Goal: Find specific page/section: Find specific page/section

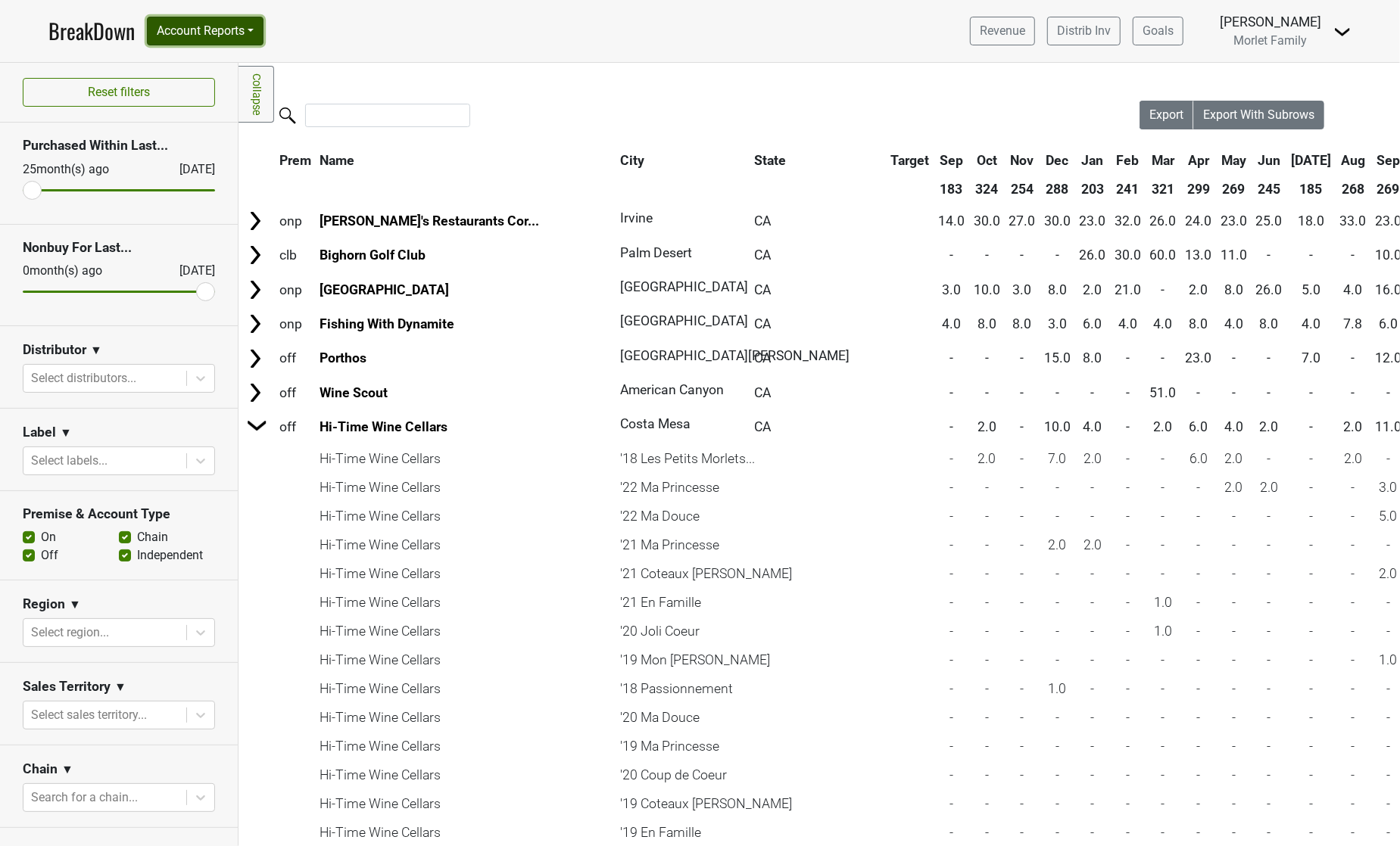
click at [209, 33] on button "Account Reports" at bounding box center [205, 31] width 117 height 29
click at [209, 55] on link "SuperRanker" at bounding box center [215, 66] width 134 height 24
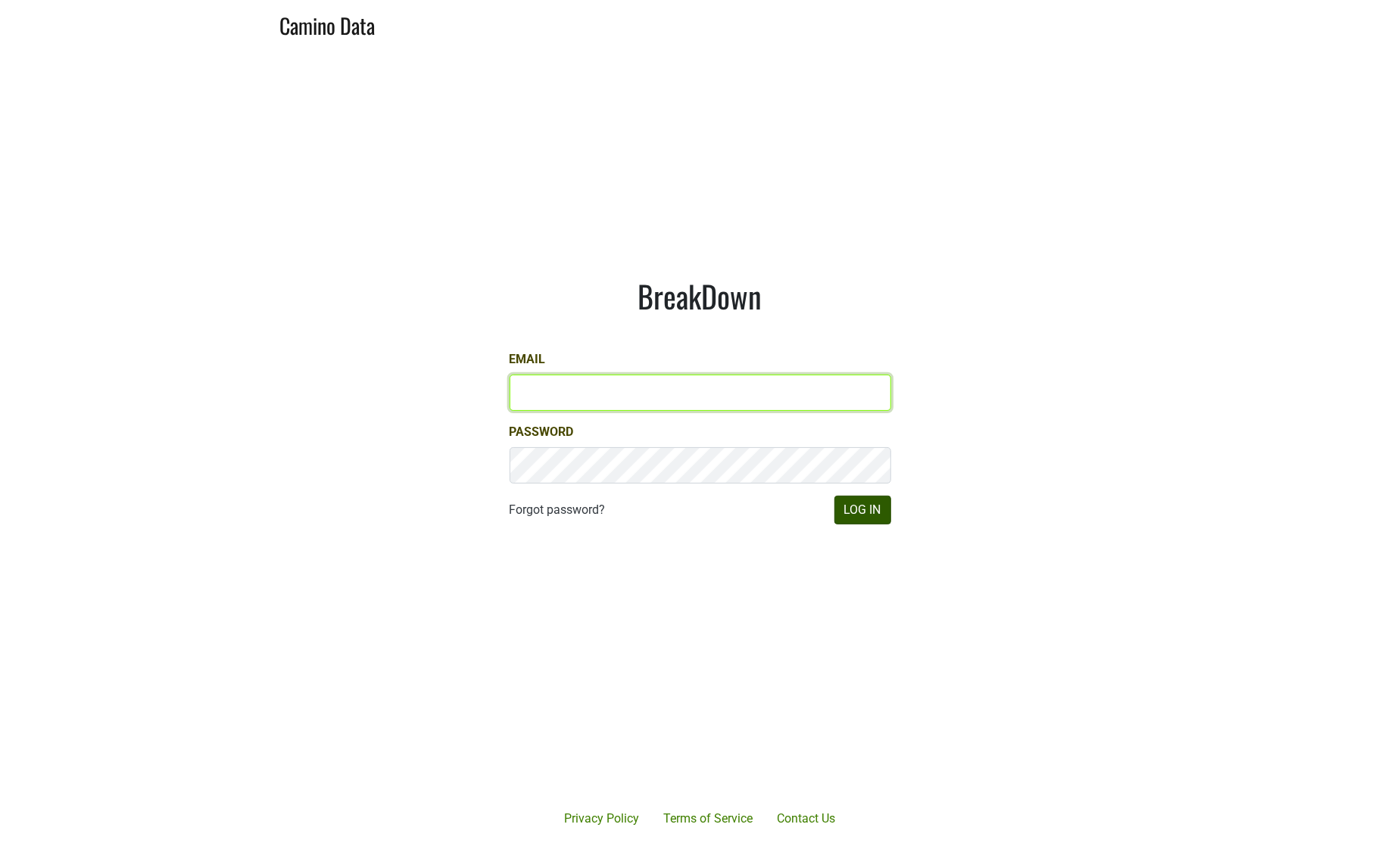
type input "CAManager@morletwines.com"
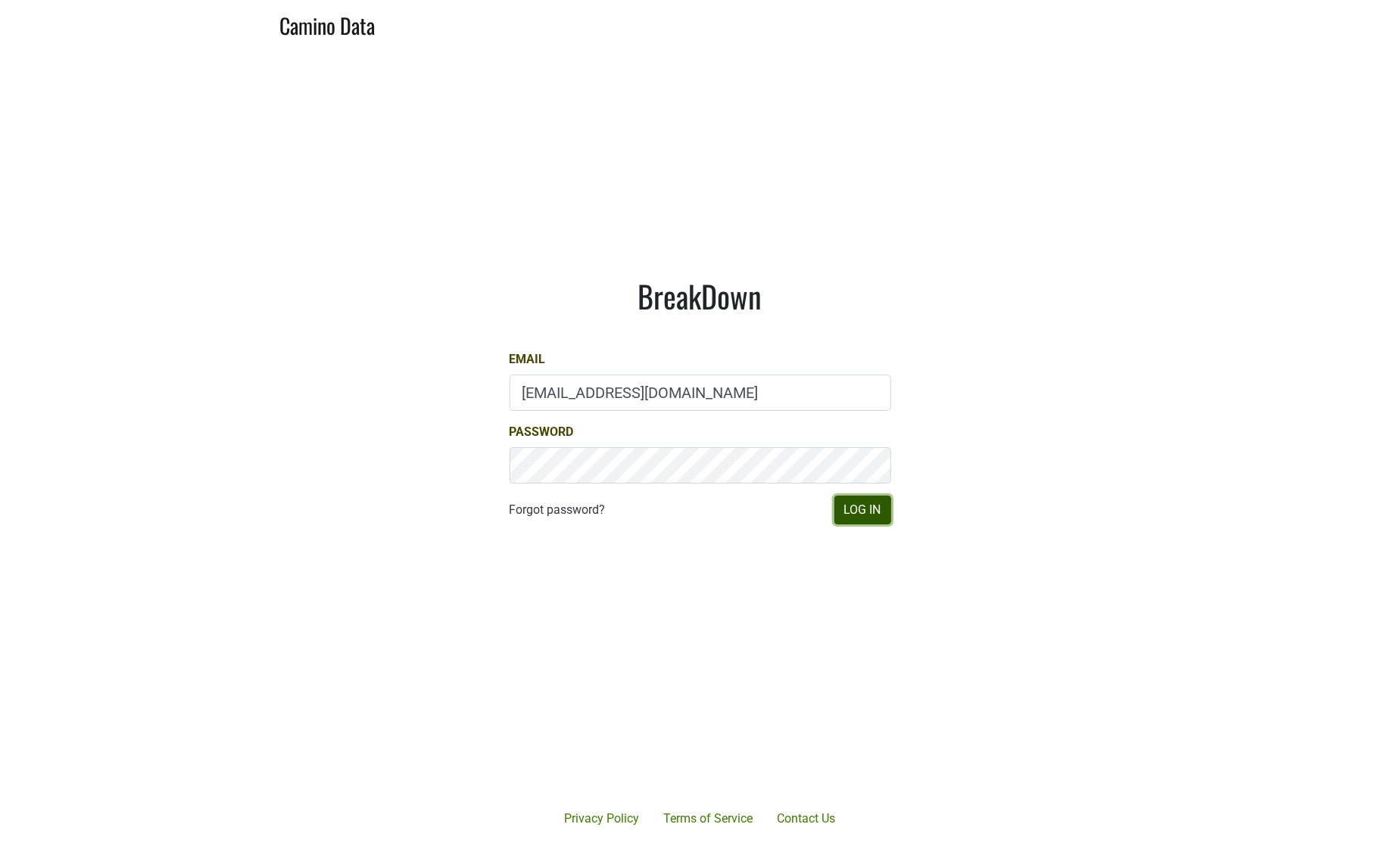
click at [876, 522] on button "Log In" at bounding box center [862, 510] width 57 height 29
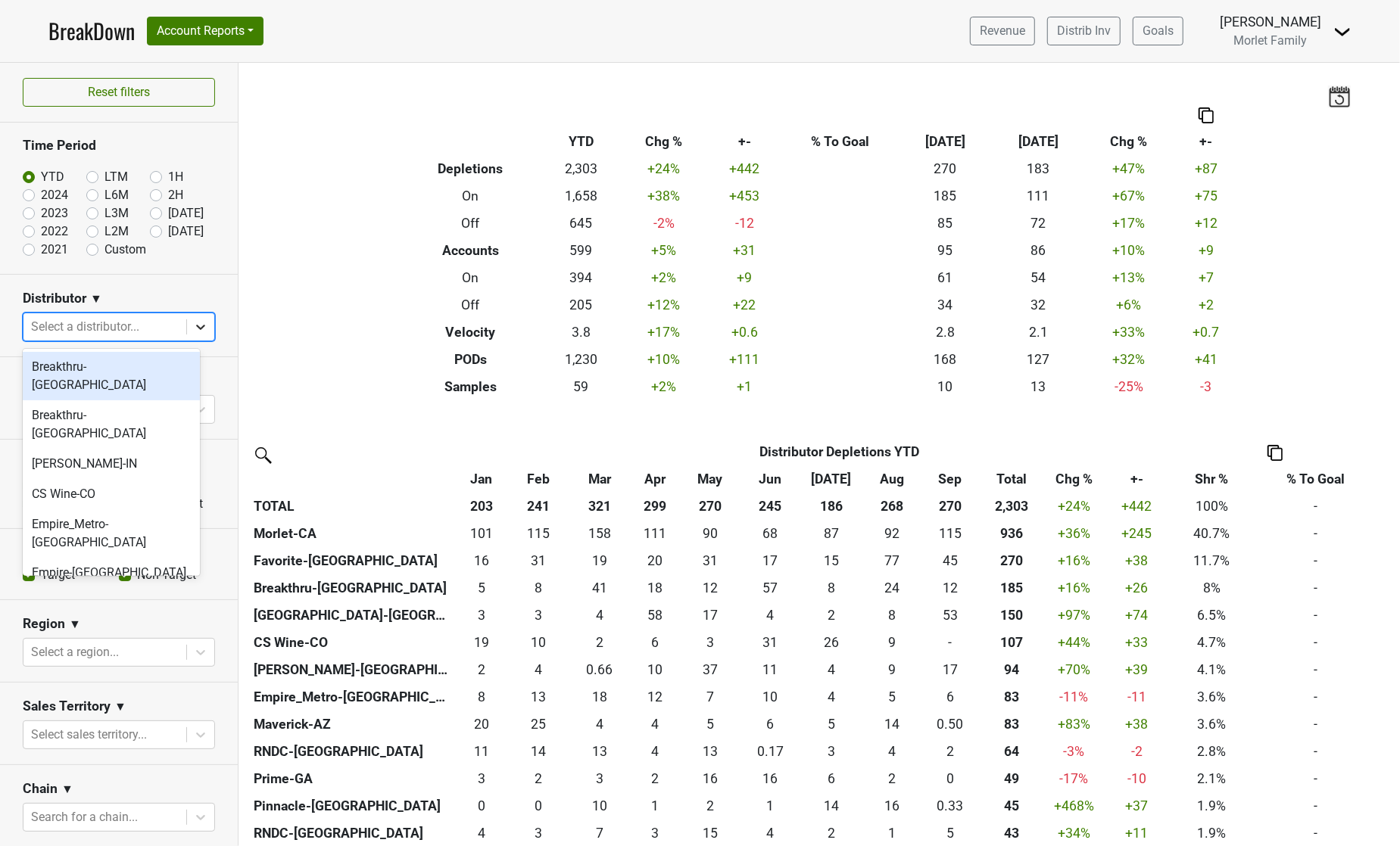
click at [193, 328] on icon at bounding box center [200, 326] width 15 height 15
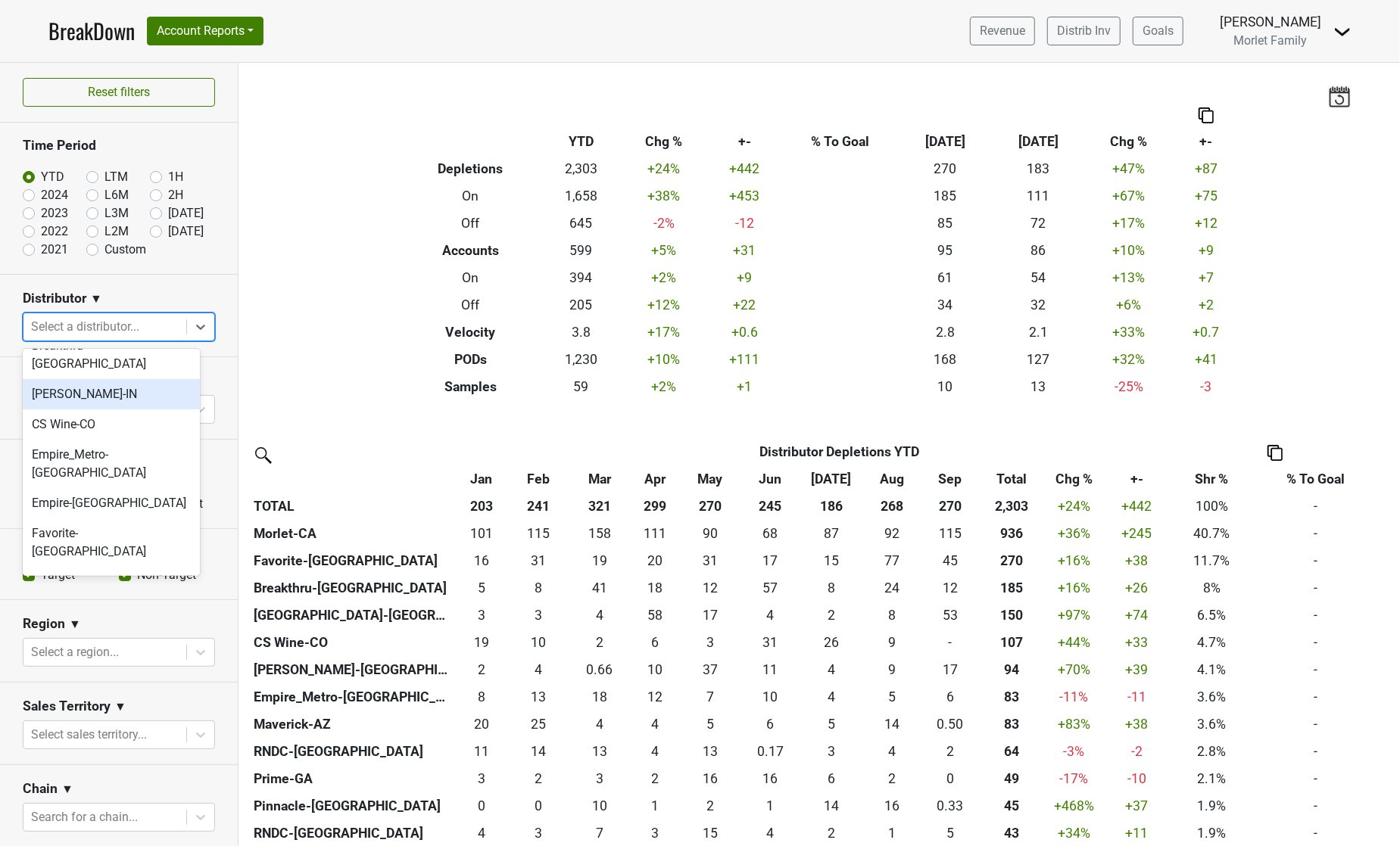
scroll to position [101, 0]
click at [118, 645] on div "Morlet-CA" at bounding box center [111, 660] width 177 height 30
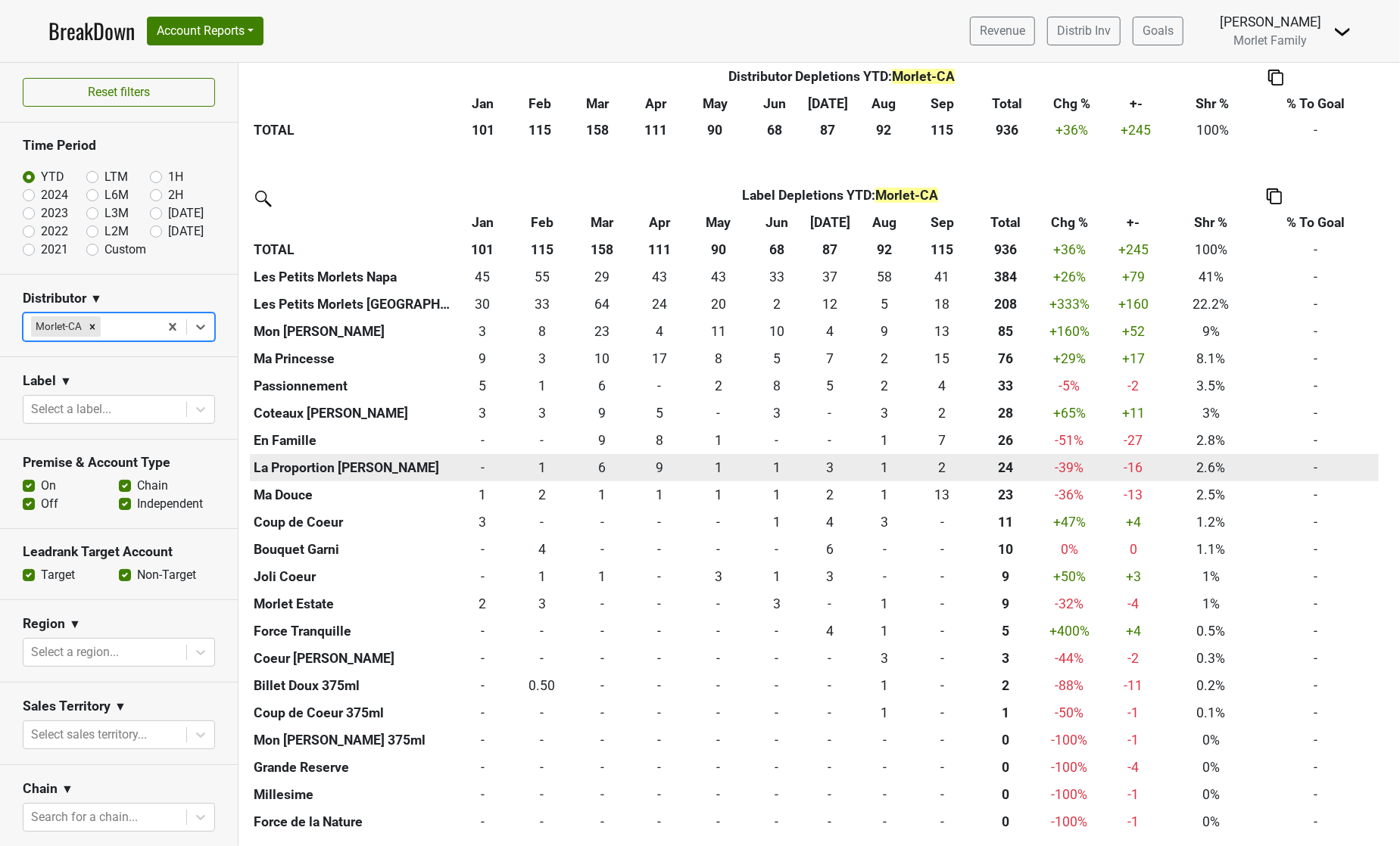
scroll to position [404, 0]
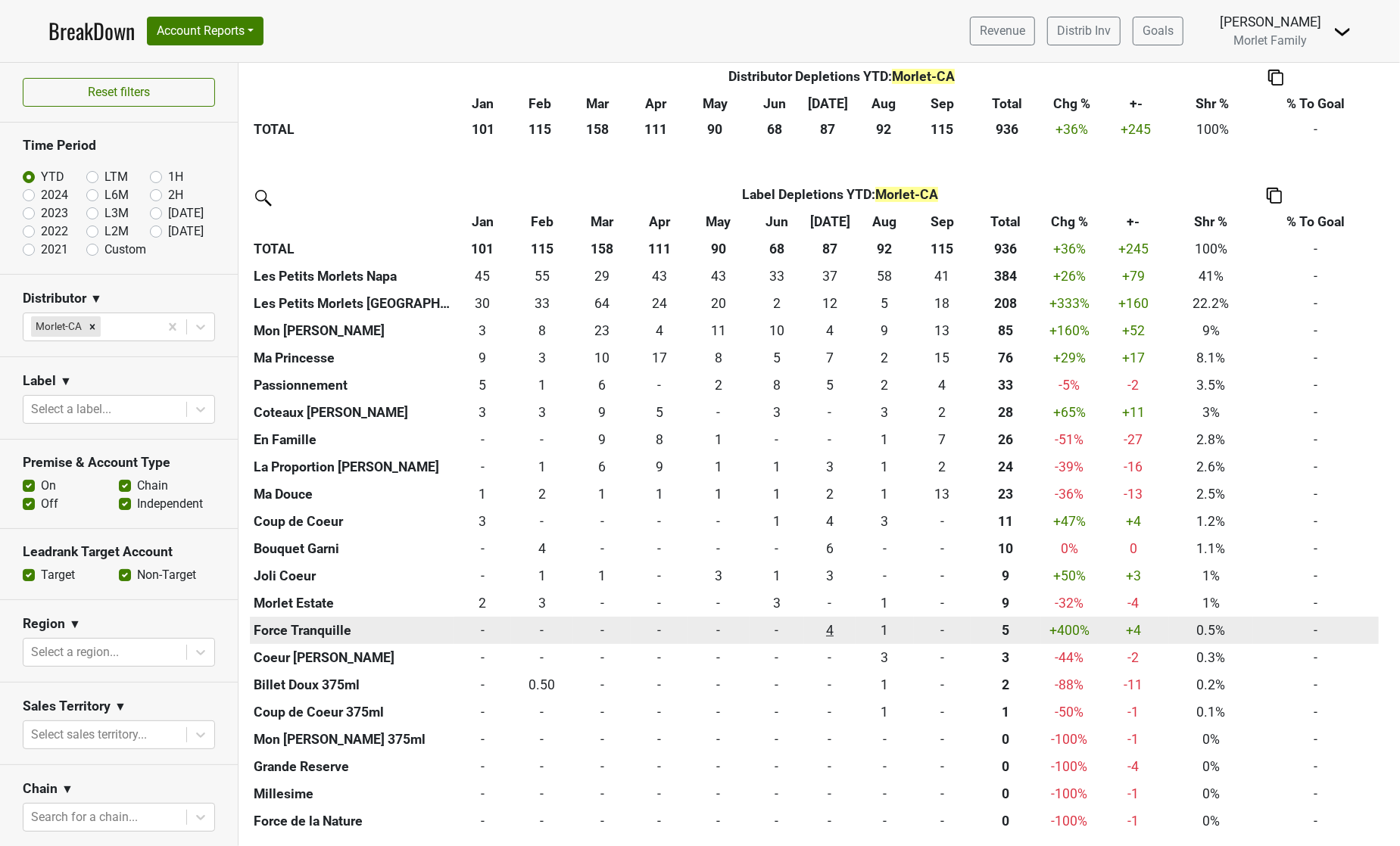
click at [831, 627] on div "4 4" at bounding box center [830, 631] width 44 height 20
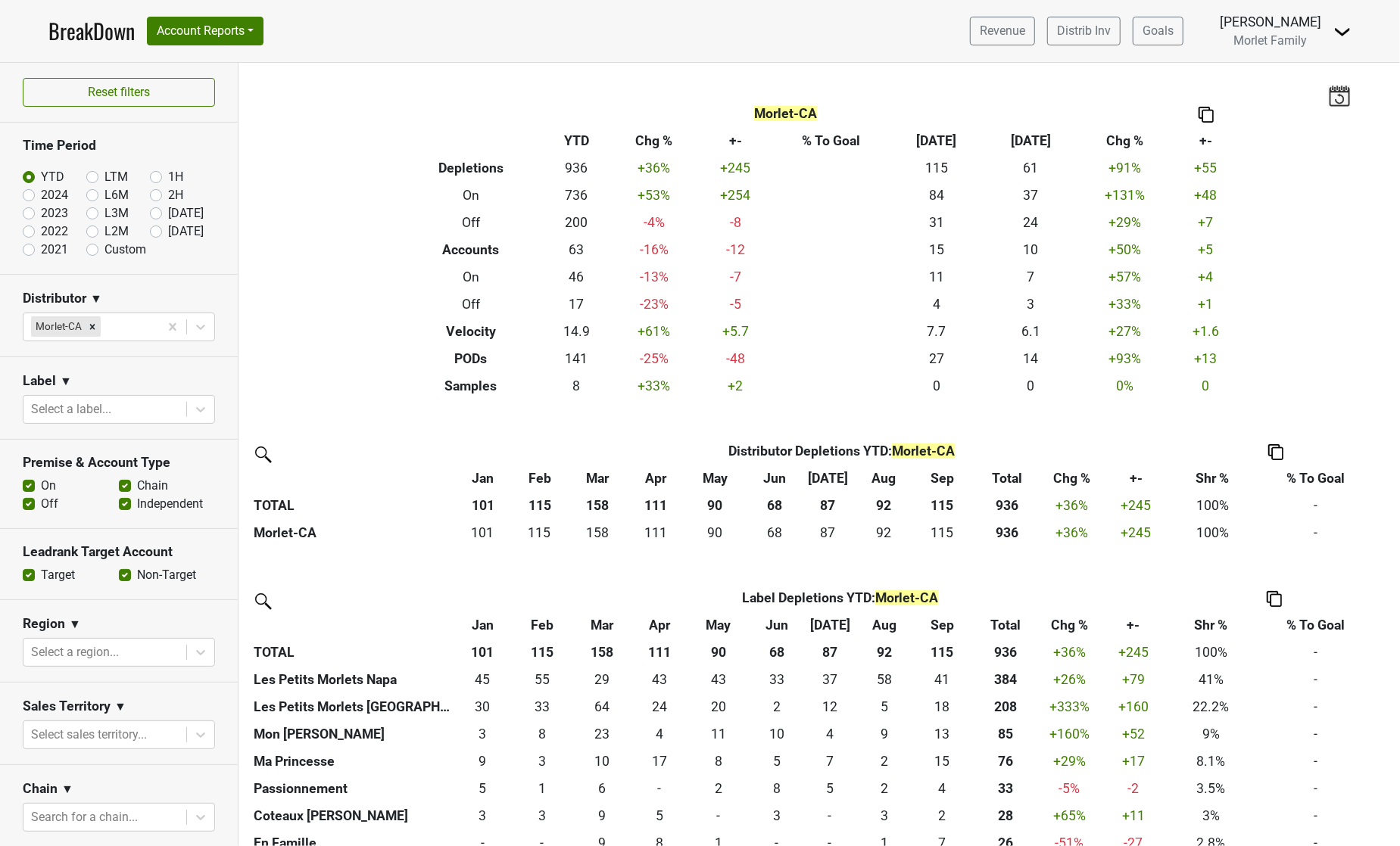
scroll to position [0, 0]
